Goal: Find specific page/section: Find specific page/section

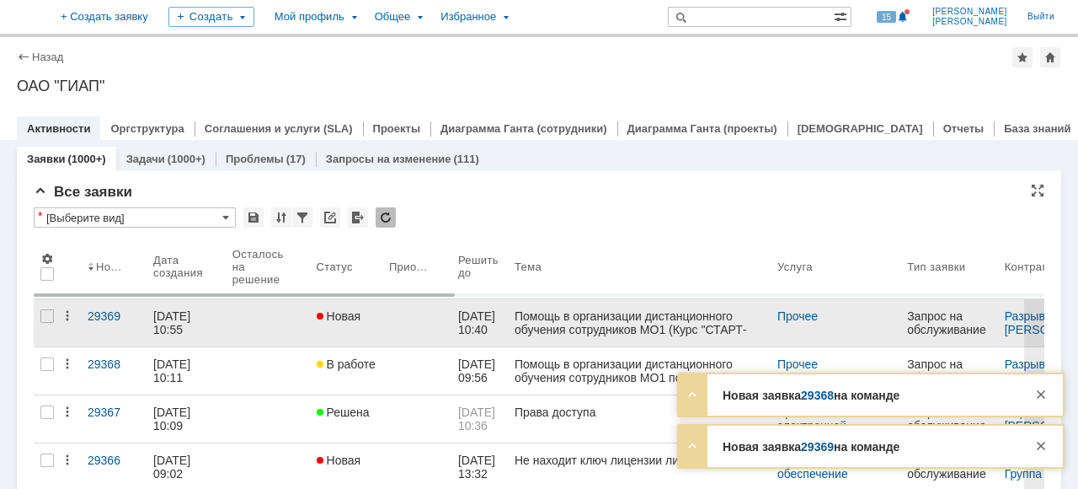
click at [296, 332] on link at bounding box center [268, 322] width 84 height 47
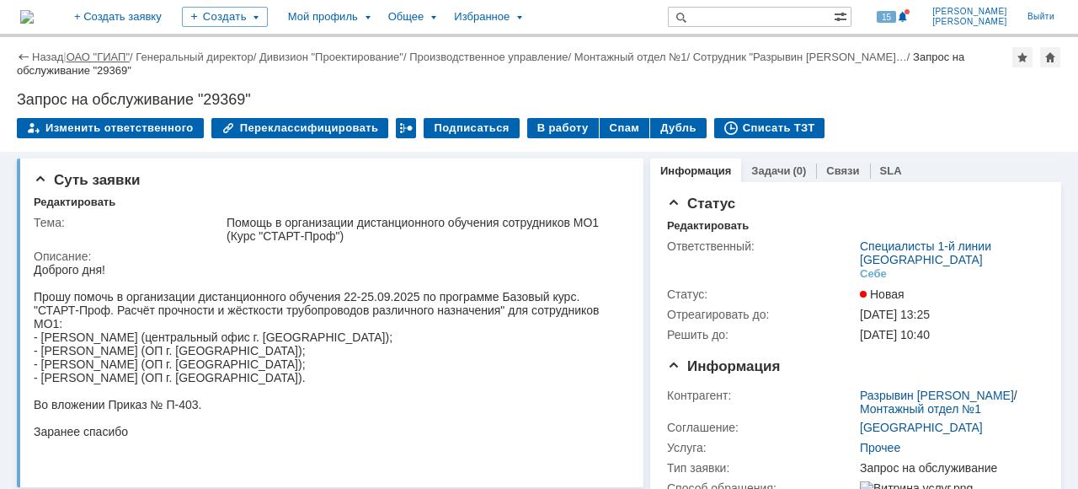
click at [99, 57] on link "ОАО "ГИАП"" at bounding box center [98, 57] width 63 height 13
